Goal: Transaction & Acquisition: Purchase product/service

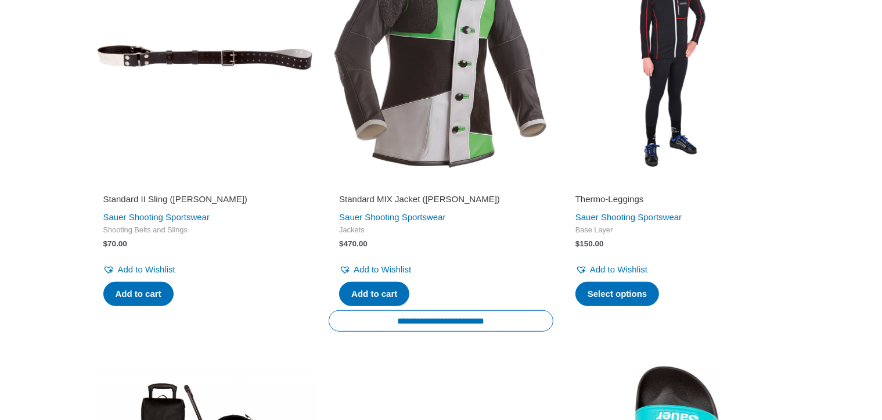
scroll to position [698, 0]
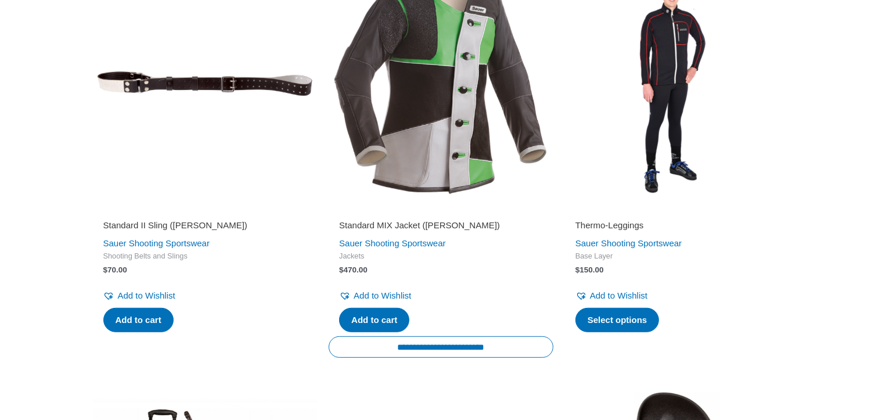
click at [446, 194] on img at bounding box center [441, 84] width 225 height 225
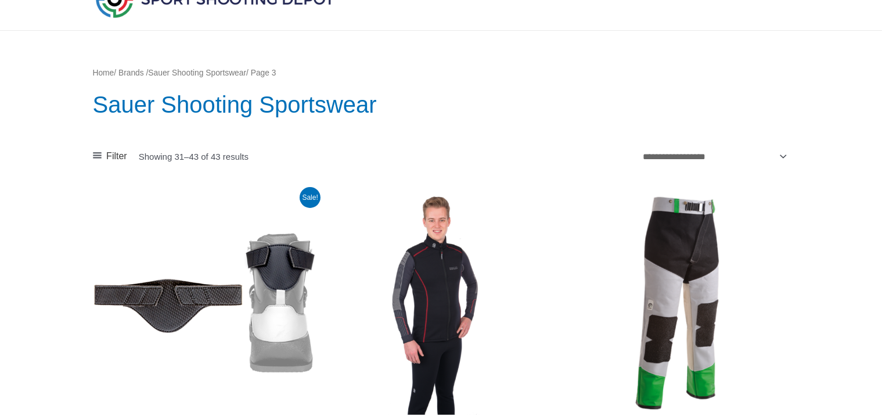
scroll to position [0, 0]
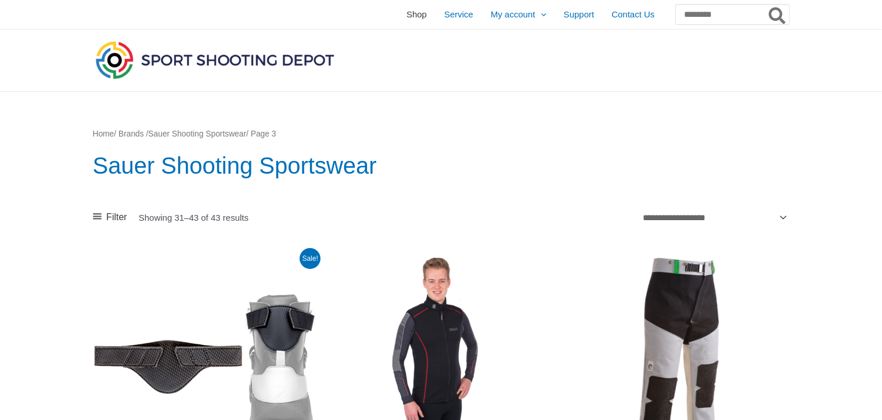
click at [406, 15] on span "Shop" at bounding box center [416, 14] width 20 height 29
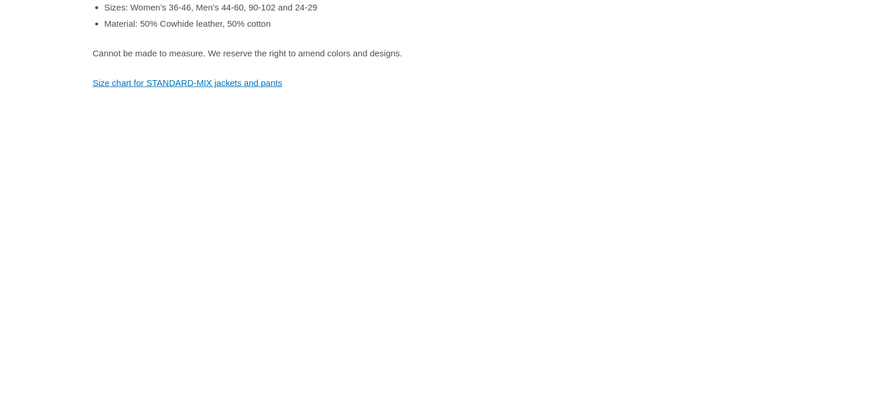
scroll to position [852, 0]
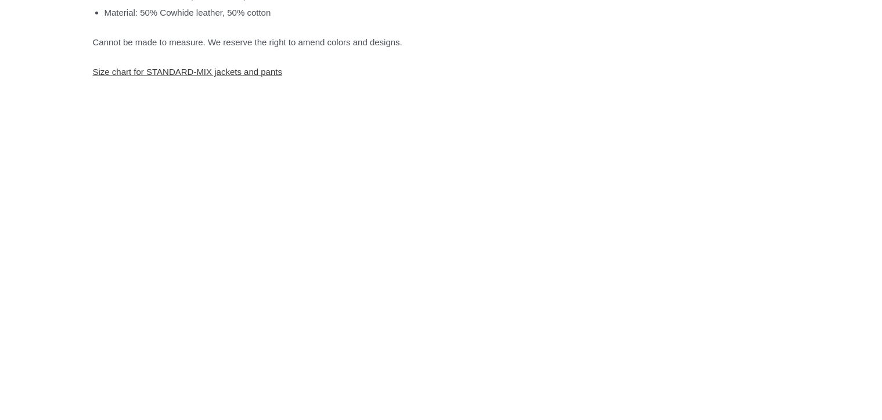
click at [283, 77] on link "Size chart for STANDARD-MIX jackets and pants" at bounding box center [188, 72] width 190 height 10
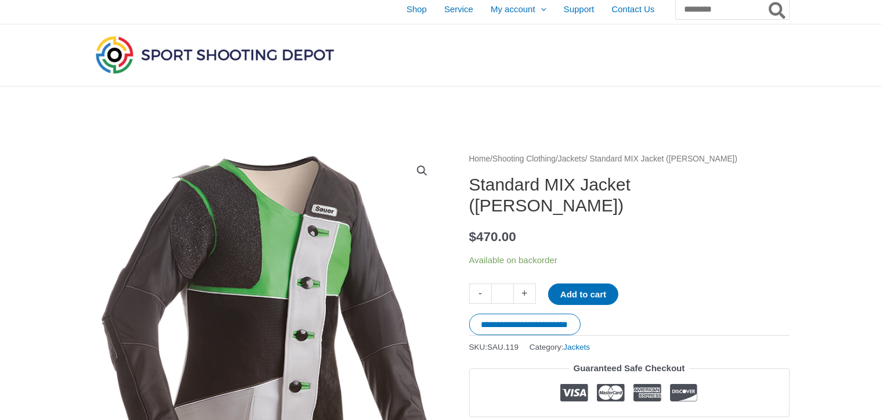
scroll to position [0, 0]
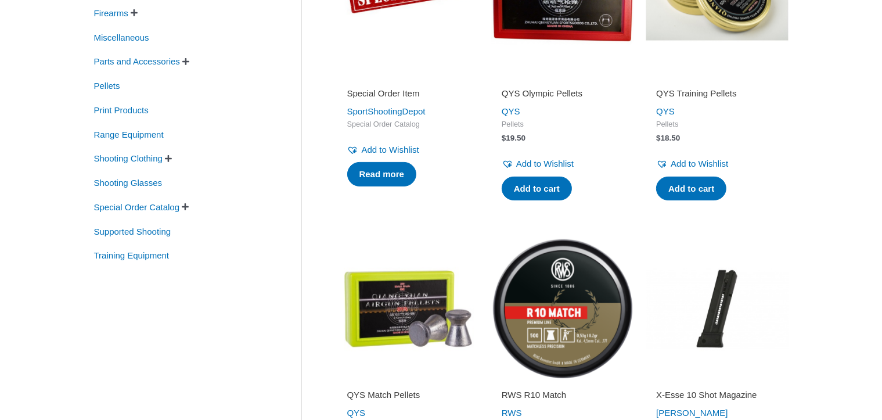
scroll to position [347, 0]
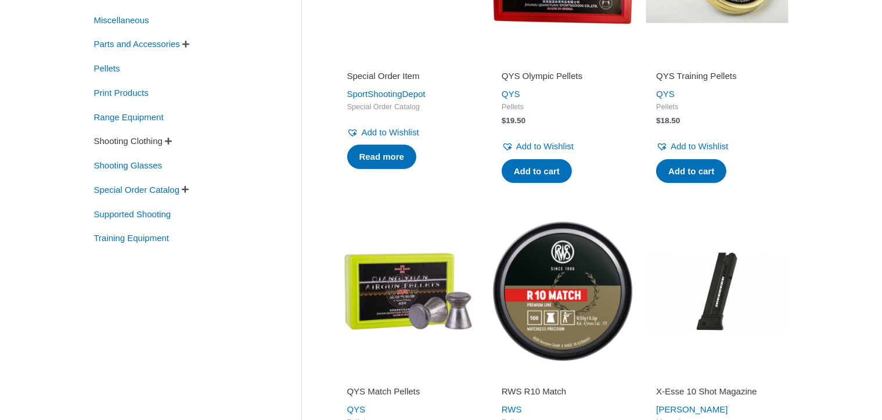
click at [164, 151] on span "Shooting Clothing" at bounding box center [128, 141] width 71 height 20
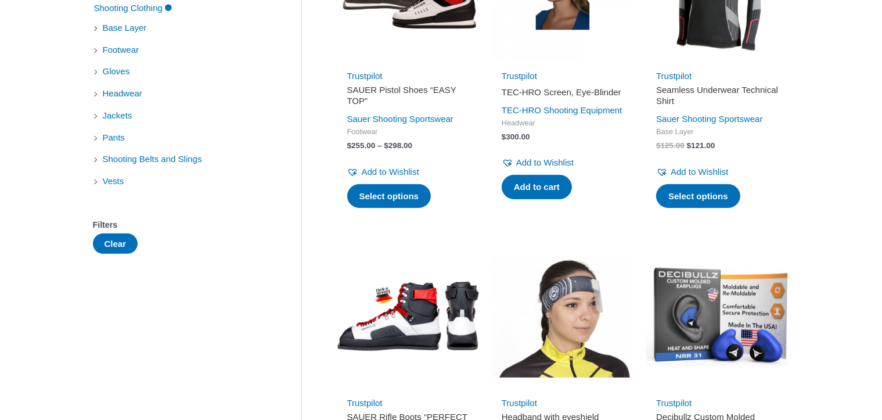
scroll to position [307, 0]
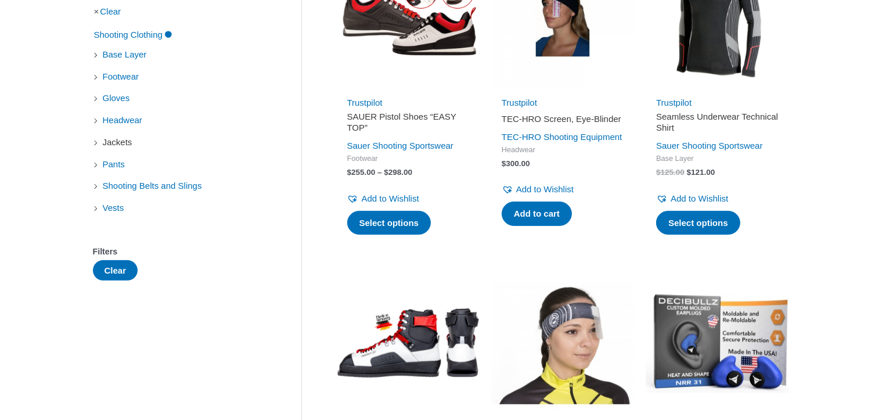
click at [121, 152] on span "Jackets" at bounding box center [118, 142] width 32 height 20
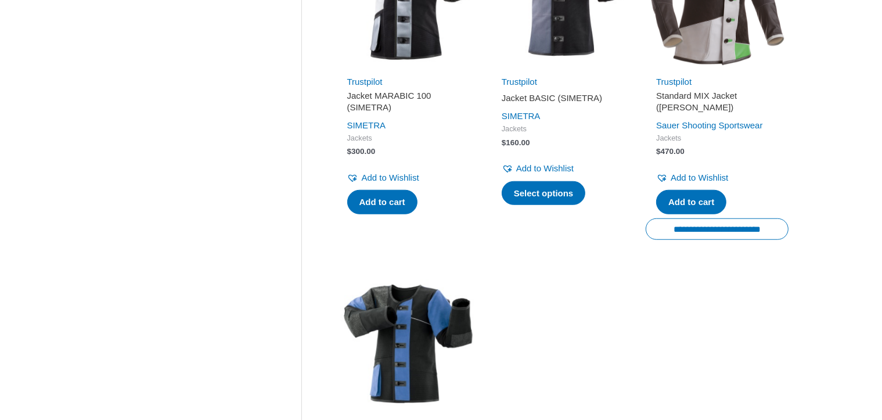
scroll to position [999, 0]
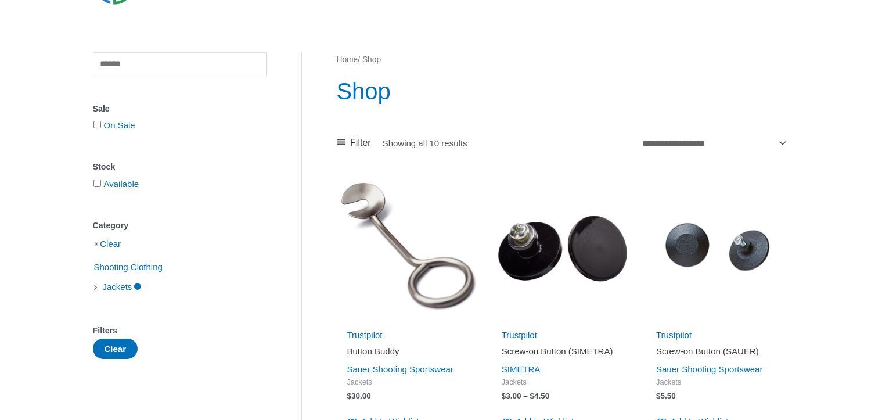
scroll to position [0, 0]
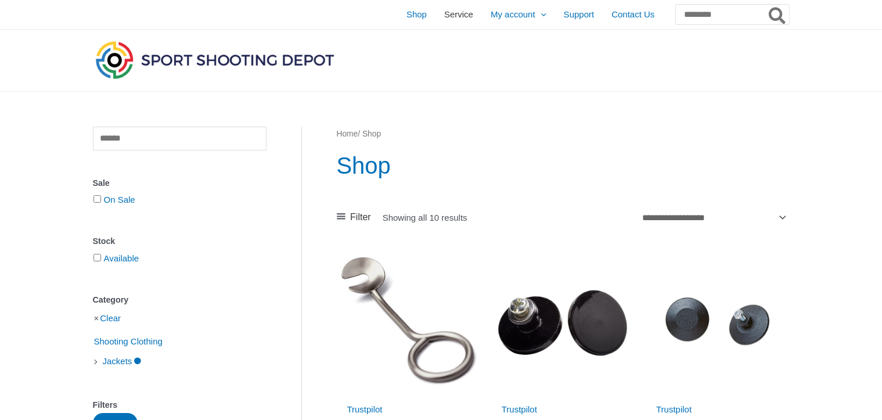
scroll to position [307, 0]
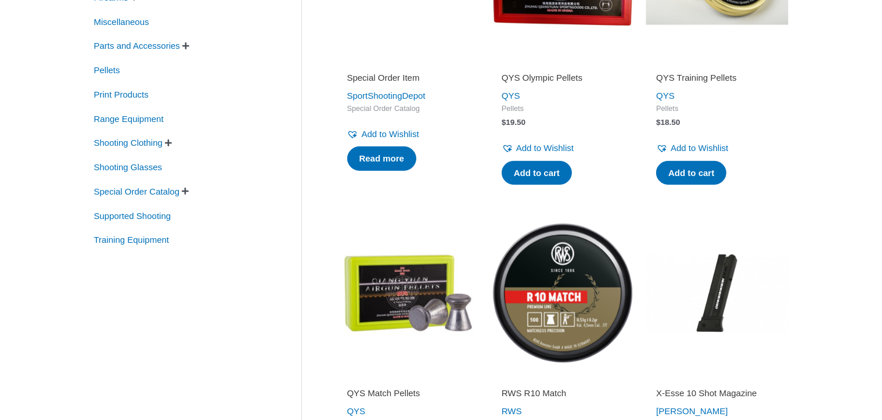
scroll to position [320, 0]
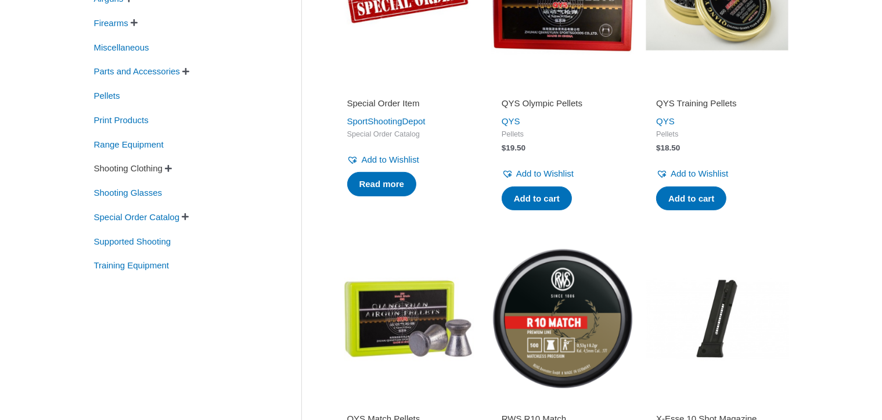
click at [164, 178] on span "Shooting Clothing" at bounding box center [128, 168] width 71 height 20
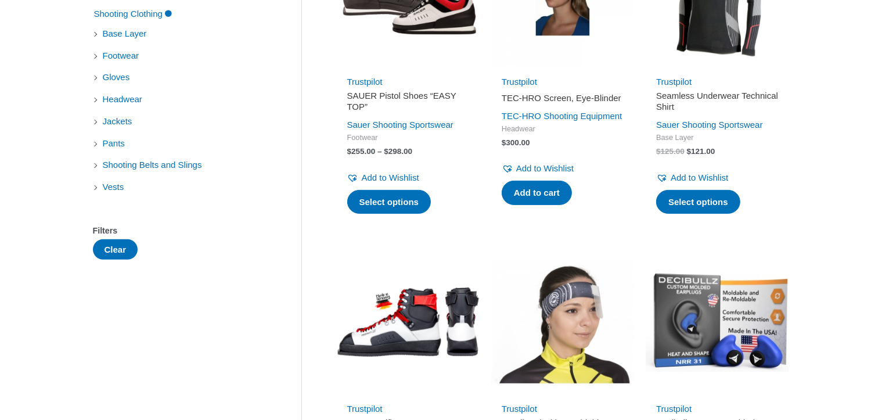
scroll to position [358, 0]
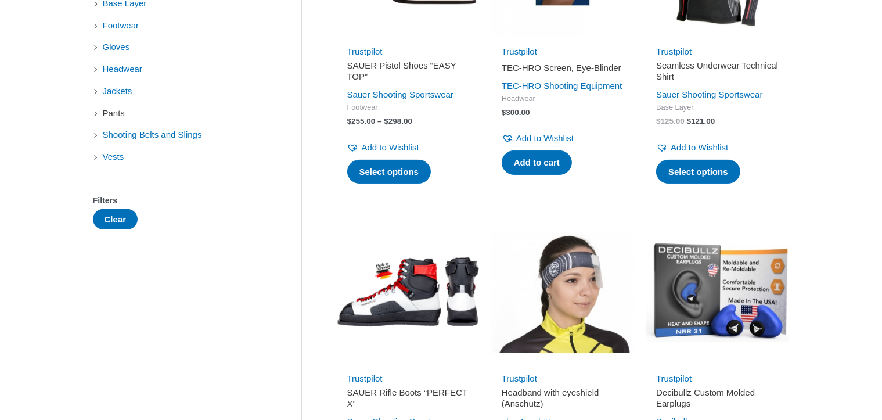
click at [119, 123] on span "Pants" at bounding box center [114, 113] width 24 height 20
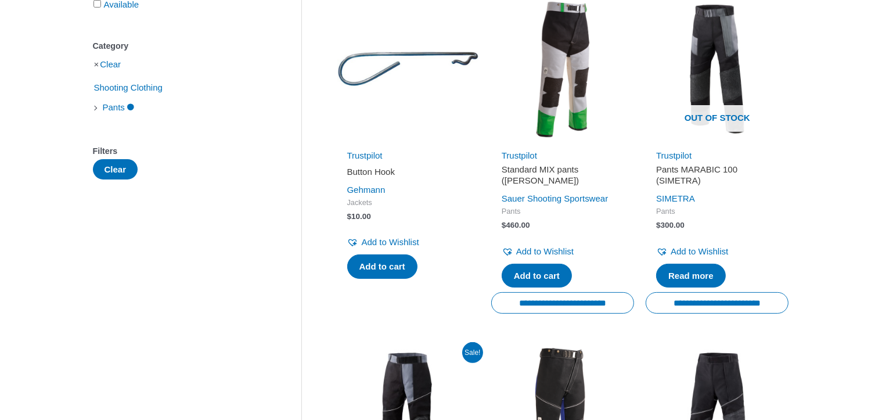
scroll to position [258, 0]
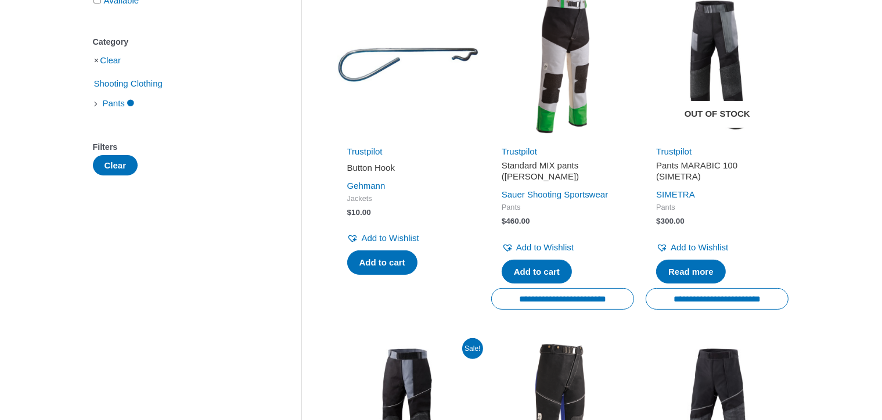
click at [715, 78] on img at bounding box center [717, 65] width 143 height 143
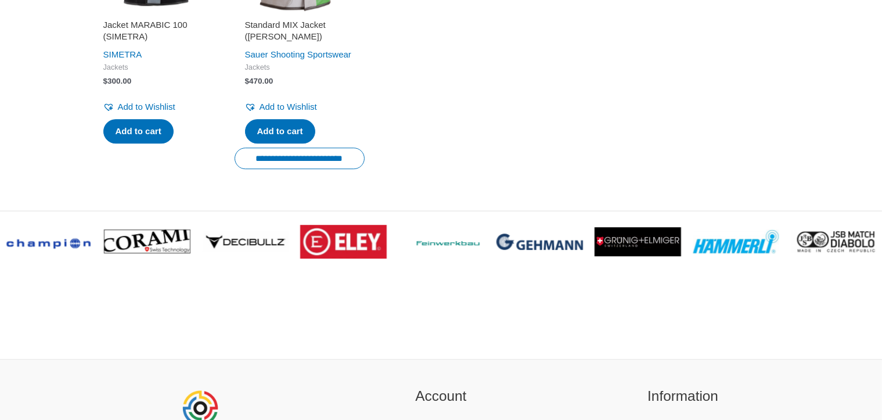
scroll to position [3187, 0]
